Goal: Navigation & Orientation: Find specific page/section

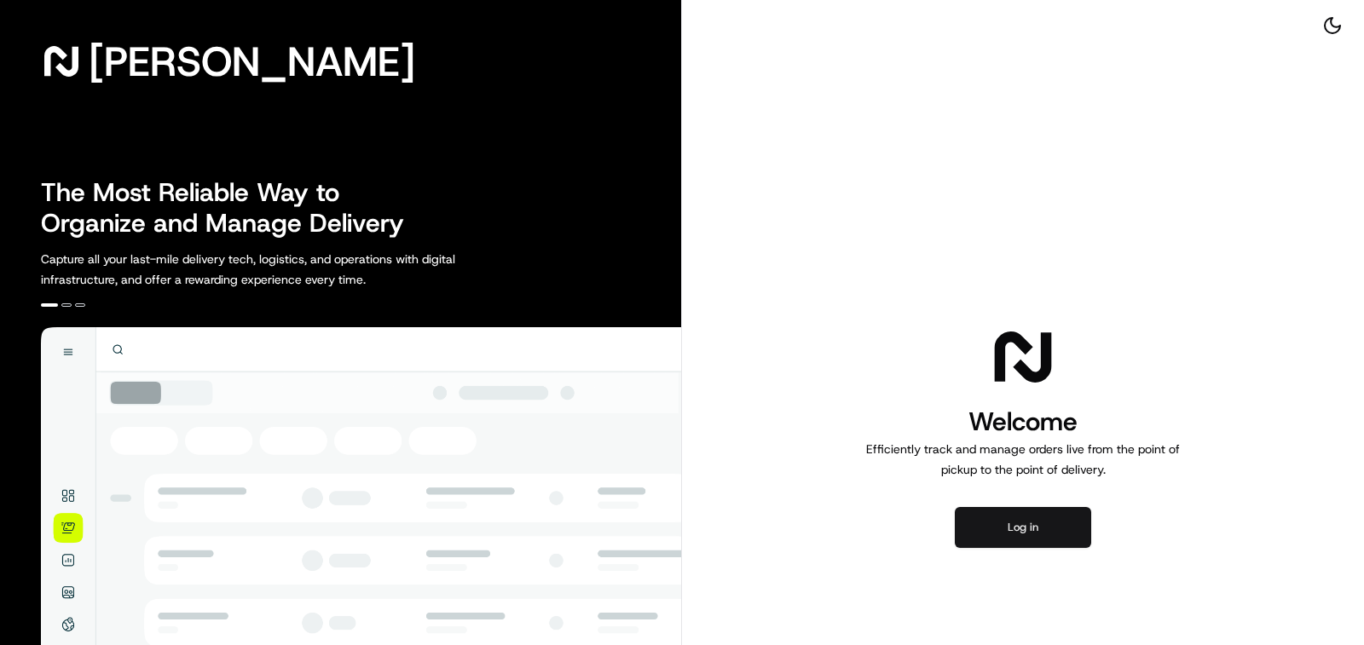
click at [1017, 528] on button "Log in" at bounding box center [1022, 527] width 136 height 41
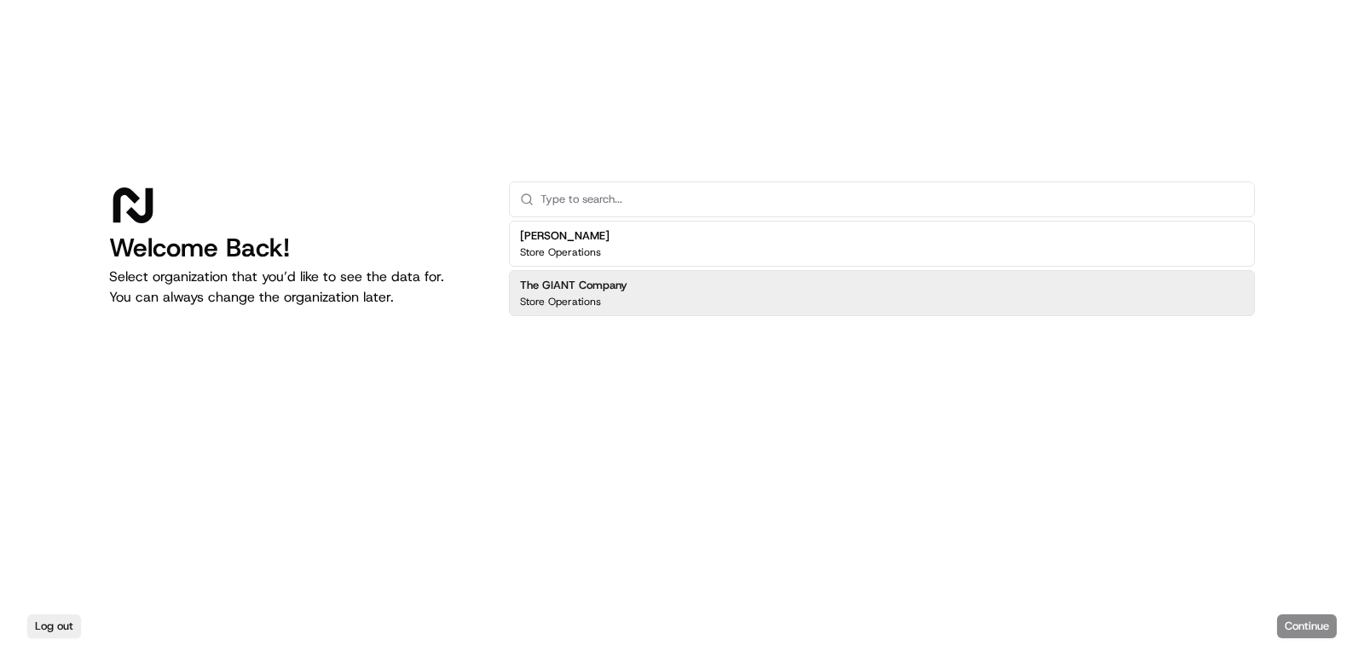
click at [588, 285] on h2 "The GIANT Company" at bounding box center [573, 285] width 107 height 15
click at [1294, 636] on button "Continue" at bounding box center [1307, 626] width 60 height 24
